Goal: Register for event/course

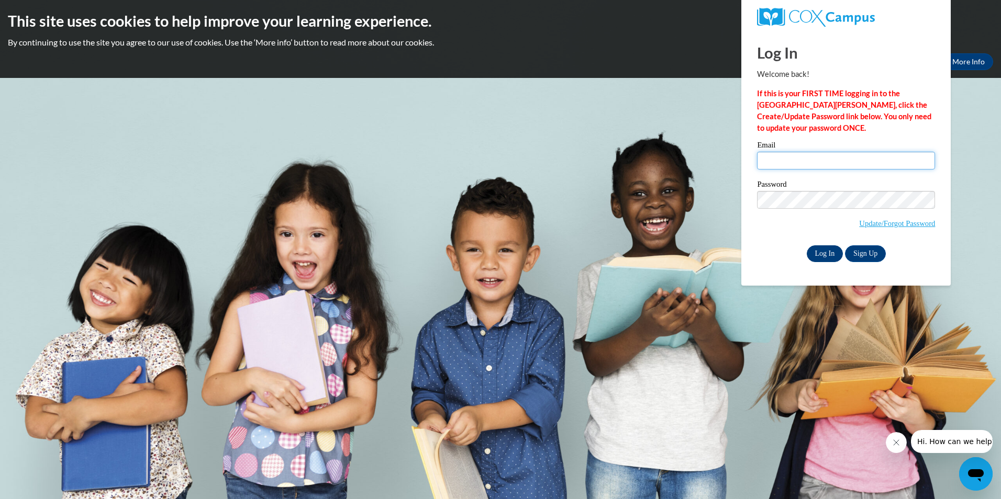
type input "ipotts@cacctc.com"
click at [826, 255] on input "Log In" at bounding box center [824, 253] width 37 height 17
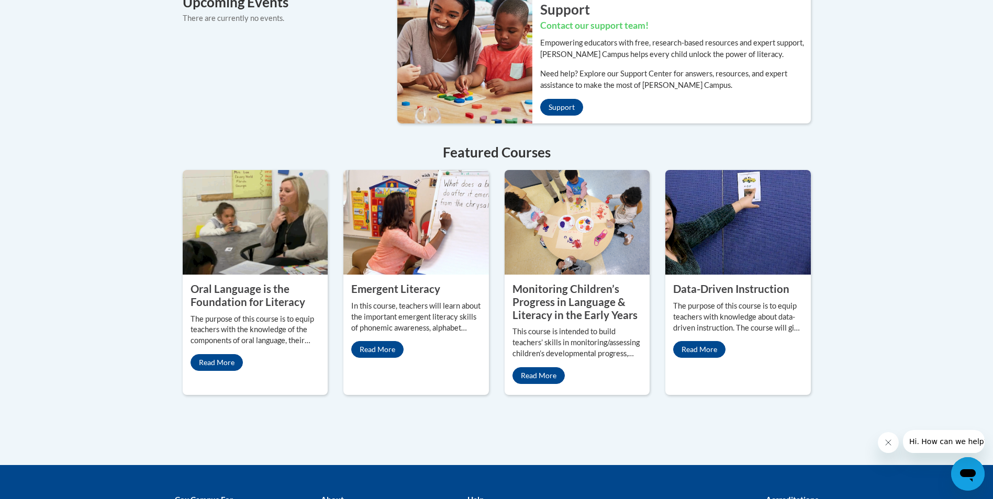
scroll to position [837, 0]
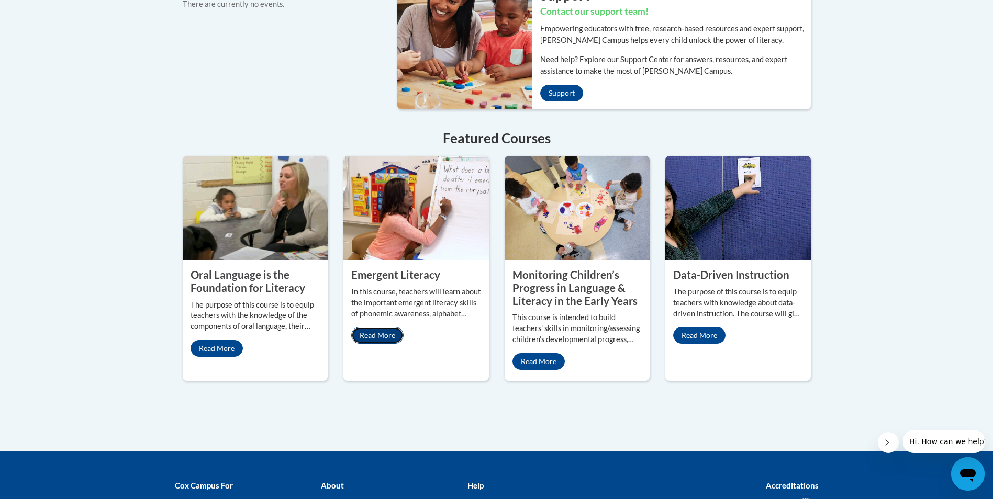
click at [371, 327] on link "Read More" at bounding box center [377, 335] width 52 height 17
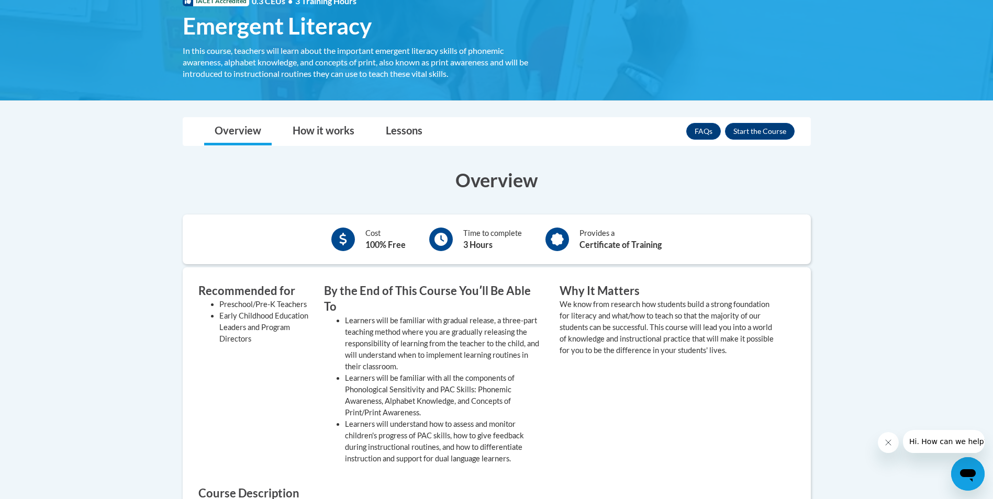
scroll to position [157, 0]
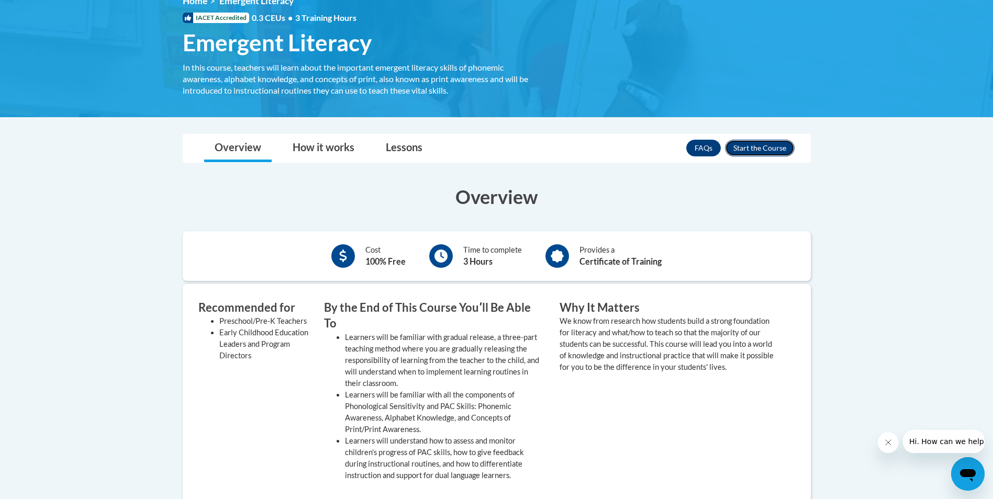
click at [755, 148] on button "Enroll" at bounding box center [760, 148] width 70 height 17
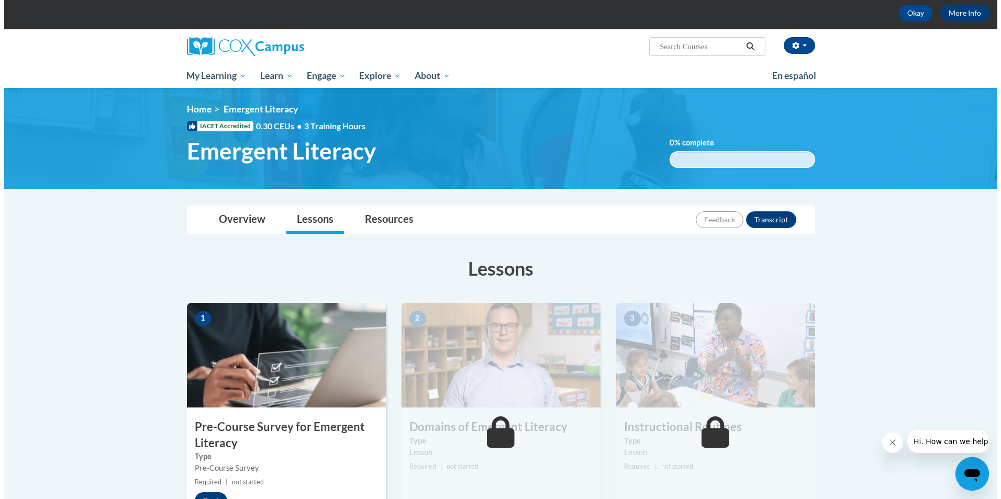
scroll to position [209, 0]
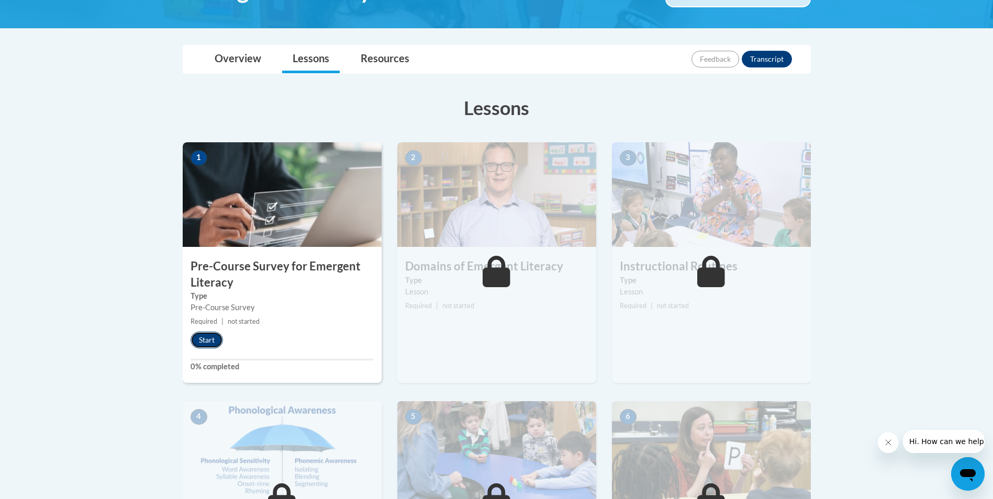
click at [204, 337] on button "Start" at bounding box center [206, 340] width 32 height 17
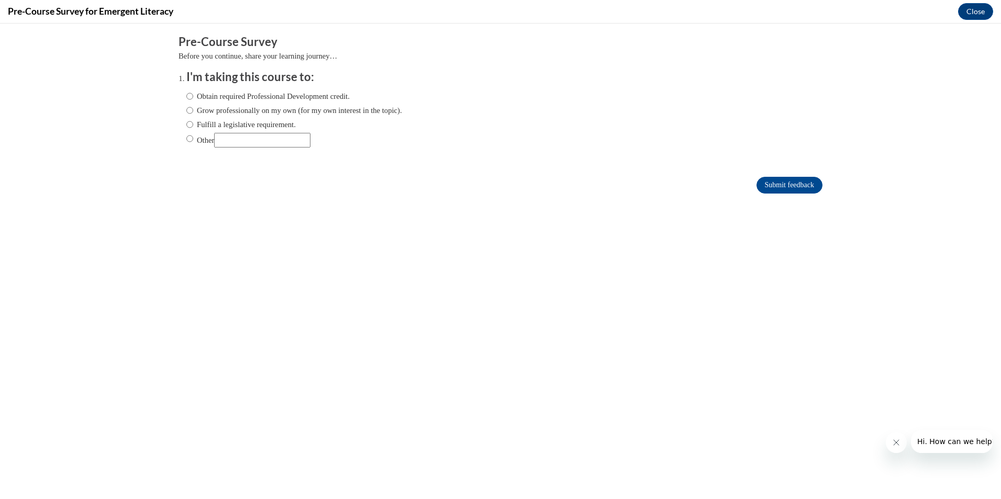
scroll to position [0, 0]
click at [186, 95] on input "Obtain required Professional Development credit." at bounding box center [189, 97] width 7 height 12
radio input "true"
click at [757, 187] on input "Submit feedback" at bounding box center [789, 185] width 66 height 17
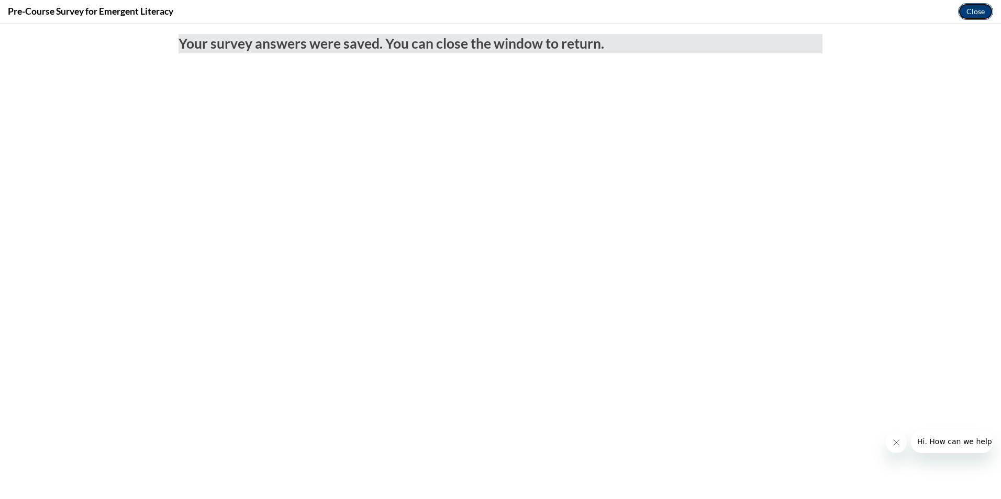
click at [980, 10] on button "Close" at bounding box center [975, 11] width 35 height 17
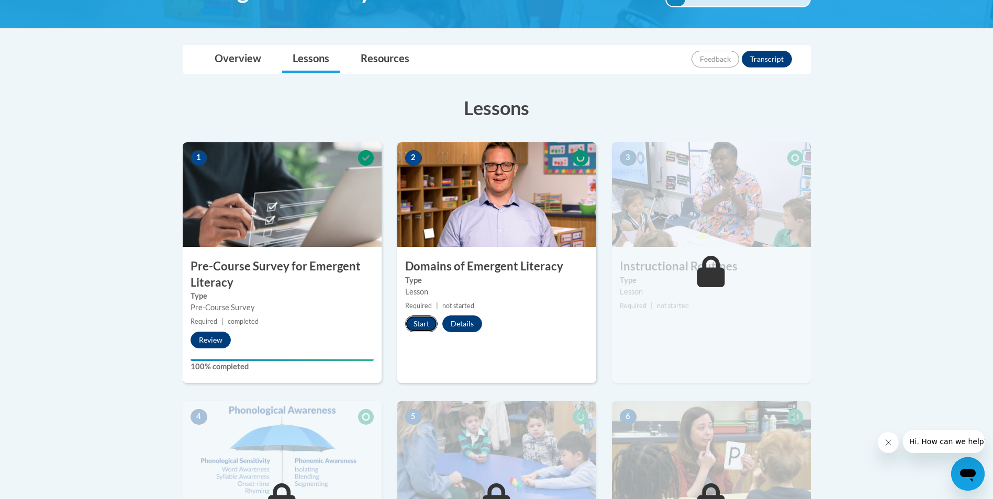
click at [432, 322] on button "Start" at bounding box center [421, 324] width 32 height 17
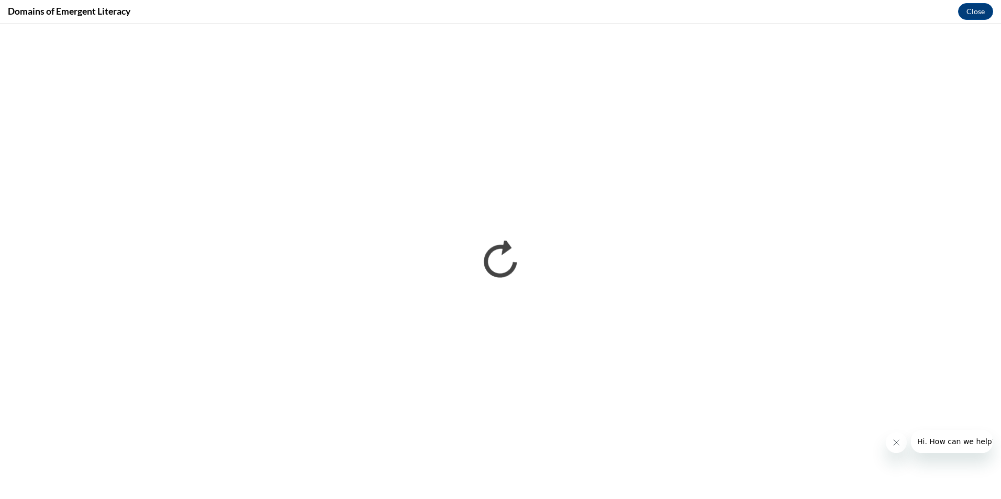
click at [895, 444] on icon "Close message from company" at bounding box center [895, 443] width 8 height 8
click at [978, 13] on button "Close" at bounding box center [975, 11] width 35 height 17
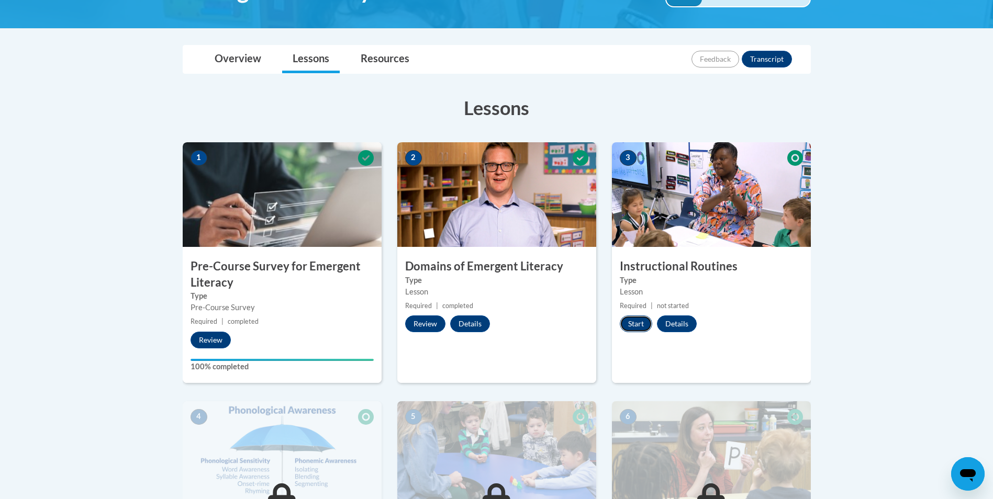
click at [635, 321] on button "Start" at bounding box center [636, 324] width 32 height 17
